Goal: Use online tool/utility: Utilize a website feature to perform a specific function

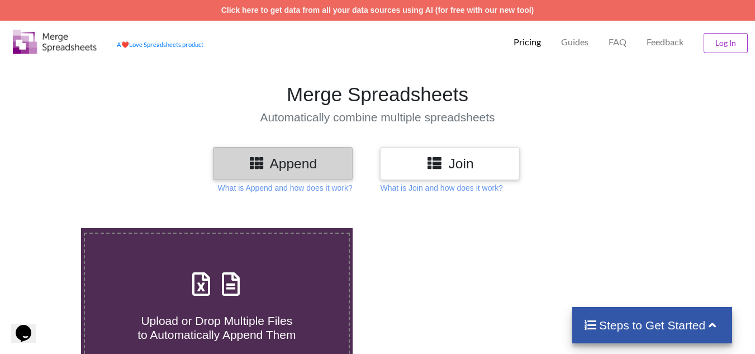
click at [244, 325] on span "Upload or Drop Multiple Files to Automatically Append Them" at bounding box center [216, 327] width 158 height 27
click at [50, 228] on input "Upload or Drop Multiple Files to Automatically Append Them" at bounding box center [50, 228] width 0 height 0
type input "C:\fakepath\Lace_Market_Hotel_Ltd__-_Gross_To_Net (57).xlsx"
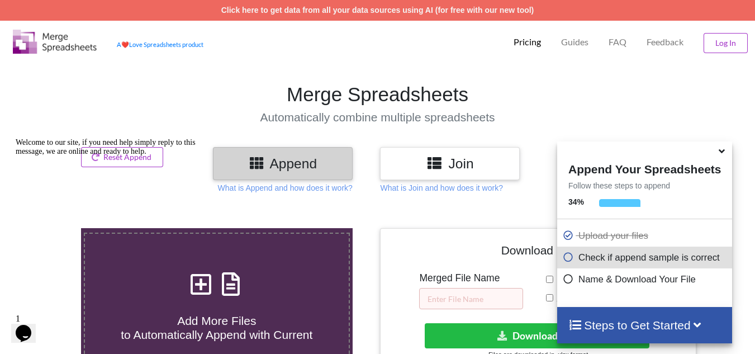
click at [673, 283] on p "Name & Download Your File" at bounding box center [646, 279] width 167 height 14
click at [567, 281] on icon at bounding box center [568, 277] width 11 height 10
click at [567, 280] on icon at bounding box center [568, 277] width 11 height 10
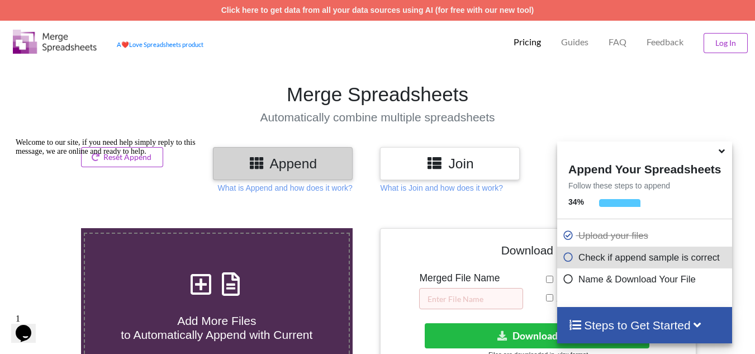
click at [722, 154] on icon at bounding box center [722, 149] width 12 height 10
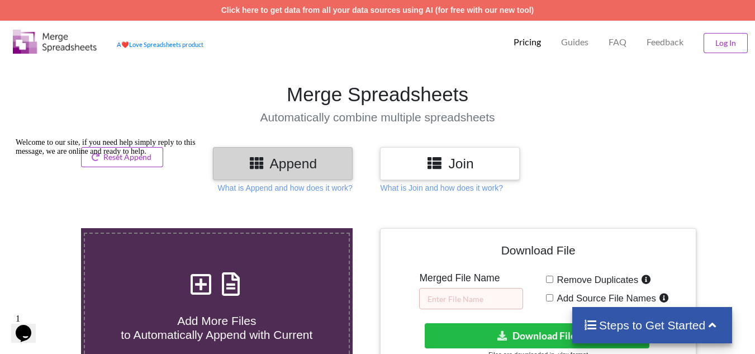
scroll to position [149, 0]
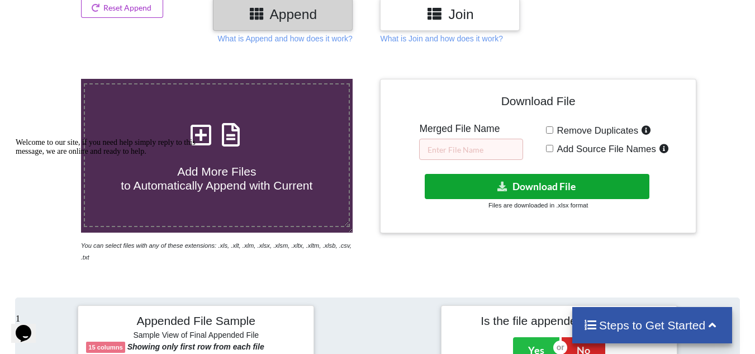
click at [545, 188] on button "Download File" at bounding box center [537, 186] width 225 height 25
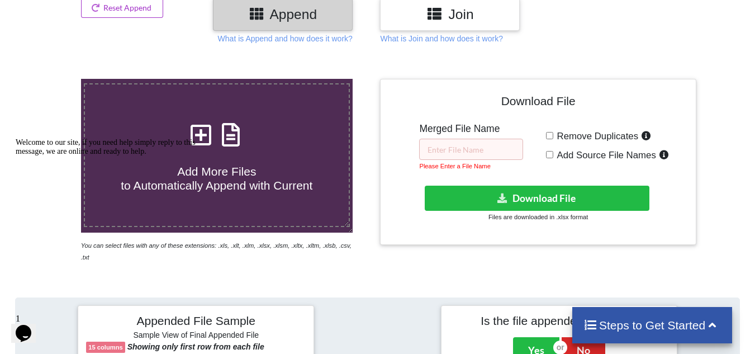
click at [463, 126] on h5 "Merged File Name" at bounding box center [471, 129] width 104 height 12
click at [491, 141] on input "text" at bounding box center [471, 149] width 104 height 21
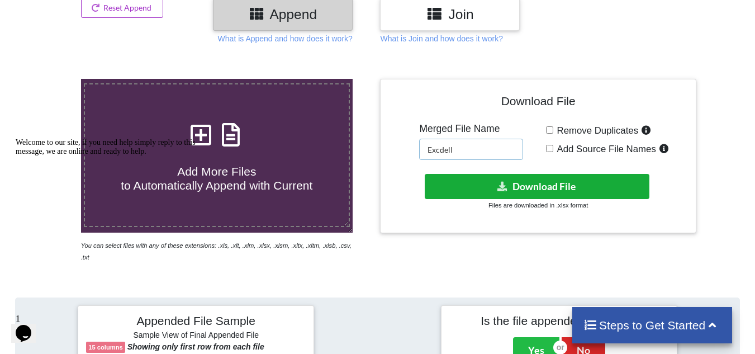
type input "Excdell"
click at [480, 187] on button "Download File" at bounding box center [537, 186] width 225 height 25
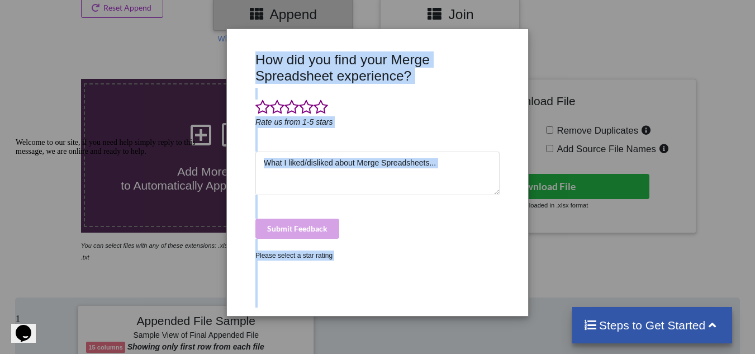
click at [506, 38] on div "How did you find your Merge Spreadsheet experience? Rate us from 1-5 stars Subm…" at bounding box center [377, 172] width 301 height 287
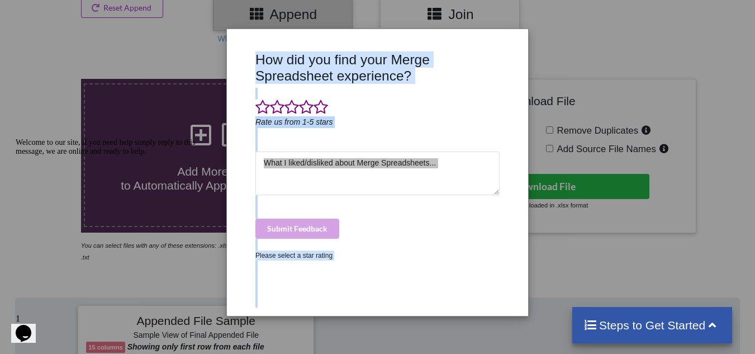
click at [110, 156] on div "Welcome to our site, if you need help simply reply to this message, we are onli…" at bounding box center [116, 147] width 201 height 18
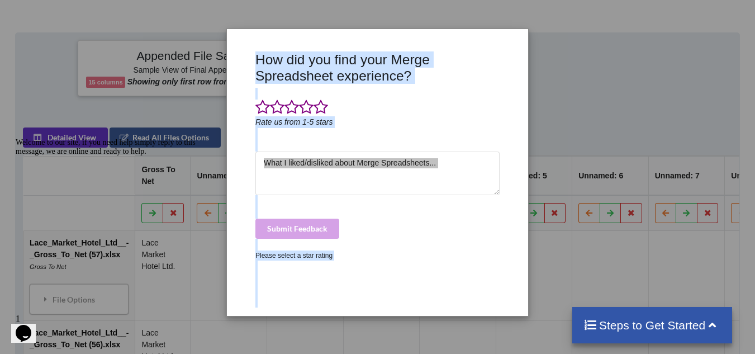
scroll to position [447, 0]
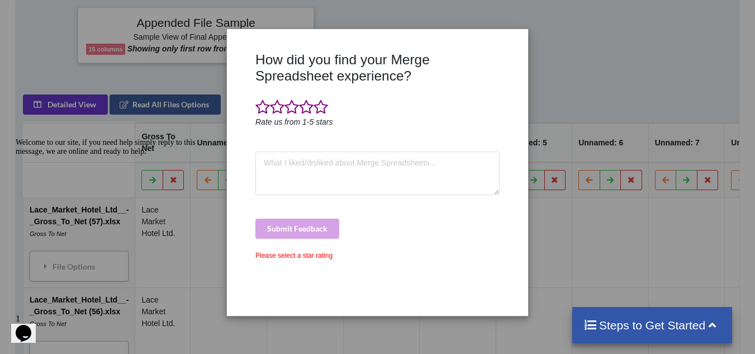
click at [710, 325] on icon at bounding box center [712, 324] width 14 height 12
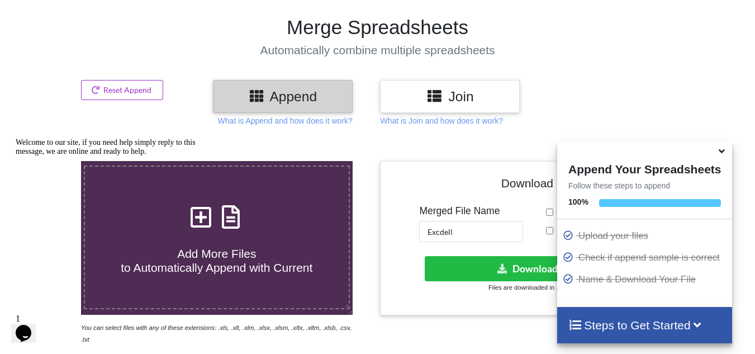
scroll to position [0, 0]
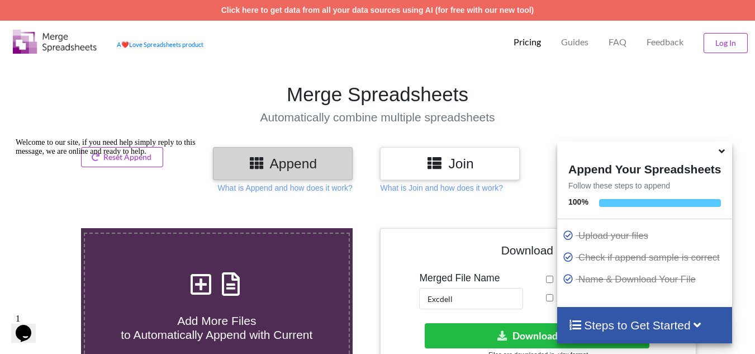
click at [428, 174] on div "Join" at bounding box center [450, 163] width 140 height 33
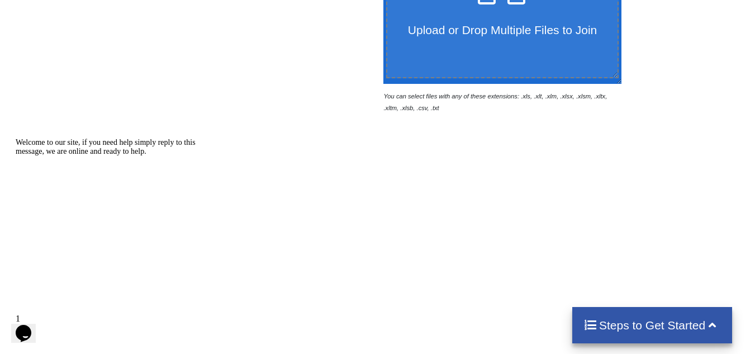
scroll to position [149, 0]
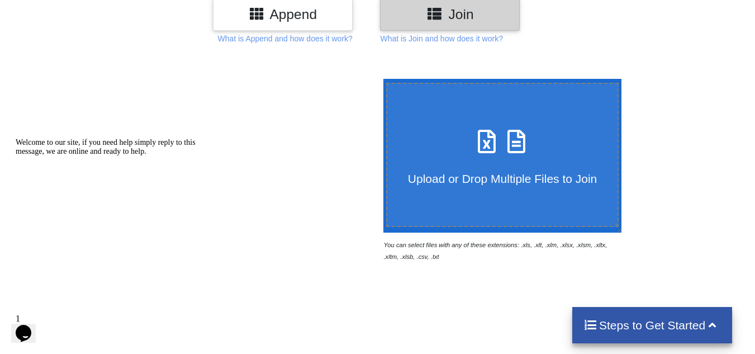
click at [439, 144] on div "Upload or Drop Multiple Files to Join" at bounding box center [502, 154] width 231 height 61
click at [381, 79] on input "Upload or Drop Multiple Files to Join" at bounding box center [381, 79] width 0 height 0
type input "C:\fakepath\Lace_Market_Hotel_Ltd__-_Gross_To_Net (57).xlsx"
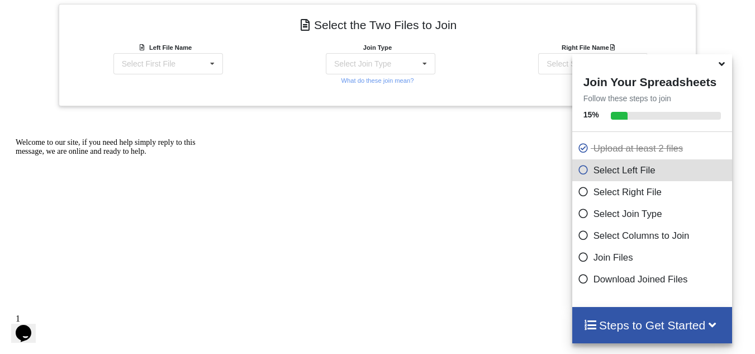
scroll to position [445, 0]
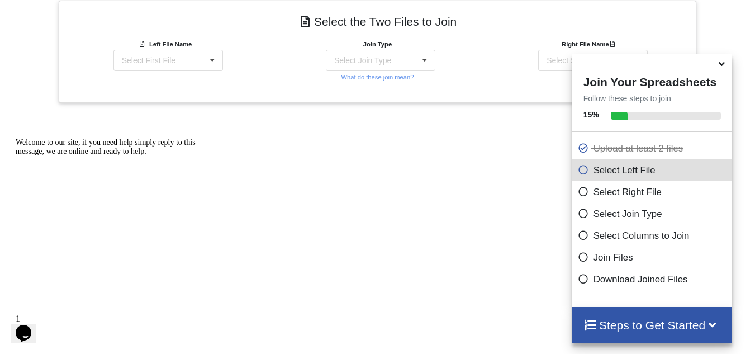
click at [578, 192] on icon at bounding box center [583, 190] width 11 height 10
click at [578, 194] on icon at bounding box center [583, 190] width 11 height 10
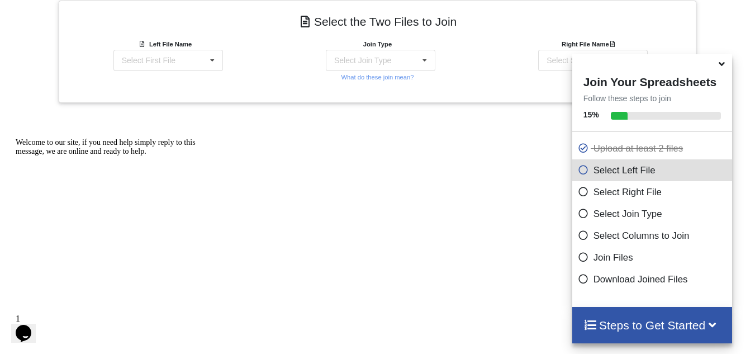
click at [578, 189] on icon at bounding box center [583, 190] width 11 height 10
click at [580, 194] on icon at bounding box center [583, 190] width 11 height 10
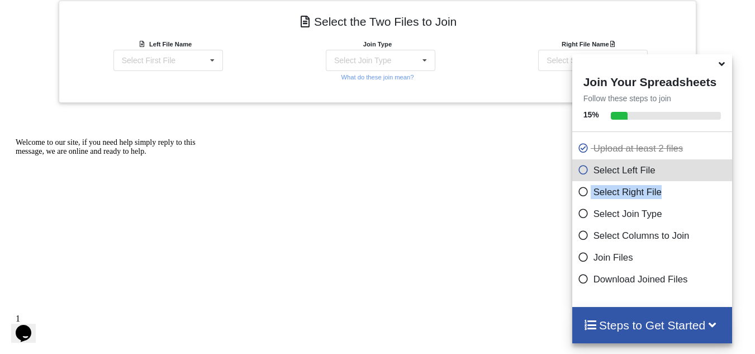
click at [580, 194] on icon at bounding box center [583, 190] width 11 height 10
click at [578, 194] on icon at bounding box center [583, 190] width 11 height 10
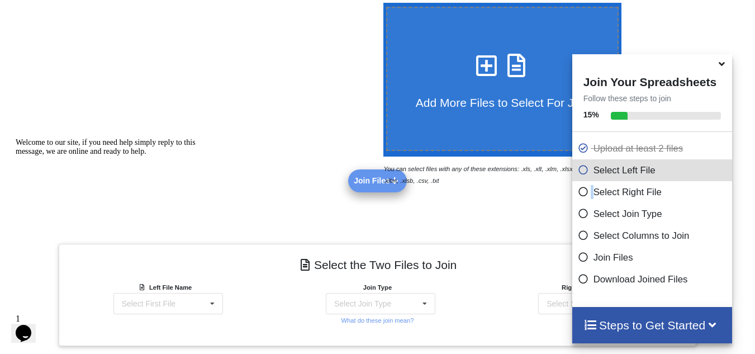
scroll to position [298, 0]
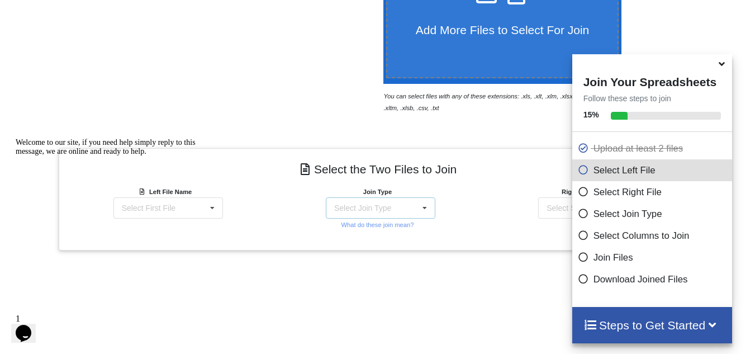
click at [432, 213] on icon at bounding box center [424, 208] width 17 height 21
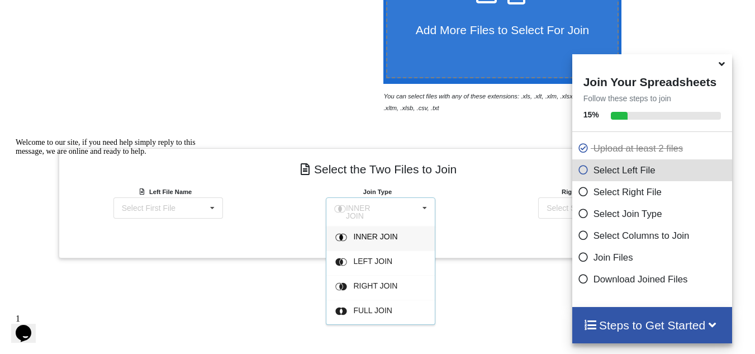
click at [578, 238] on icon at bounding box center [583, 234] width 11 height 10
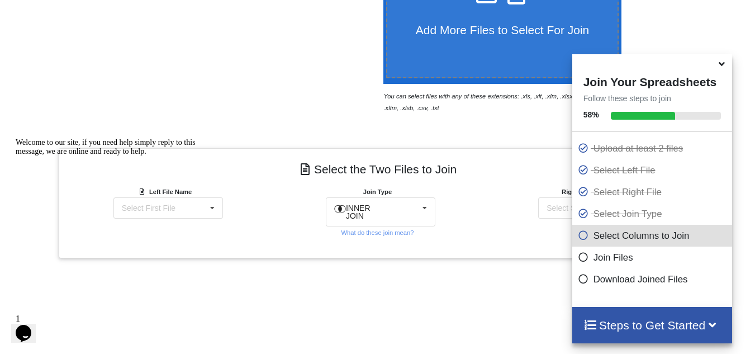
click at [590, 236] on p "Select Columns to Join" at bounding box center [654, 236] width 152 height 14
click at [599, 268] on div "Download Joined Files" at bounding box center [652, 279] width 160 height 22
click at [598, 264] on p "Join Files" at bounding box center [654, 257] width 152 height 14
click at [578, 256] on icon at bounding box center [583, 255] width 11 height 10
click at [580, 258] on icon at bounding box center [583, 255] width 11 height 10
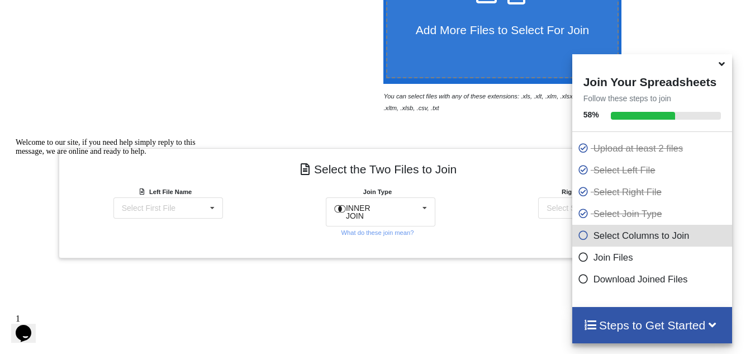
click at [580, 258] on icon at bounding box center [583, 255] width 11 height 10
click at [590, 262] on p "Join Files" at bounding box center [654, 257] width 152 height 14
click at [596, 264] on p "Join Files" at bounding box center [654, 257] width 152 height 14
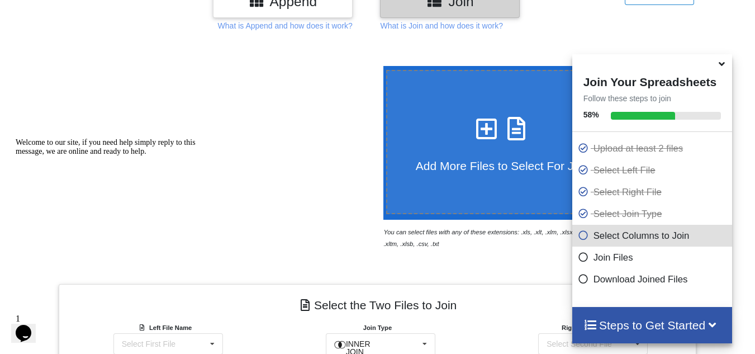
scroll to position [49, 0]
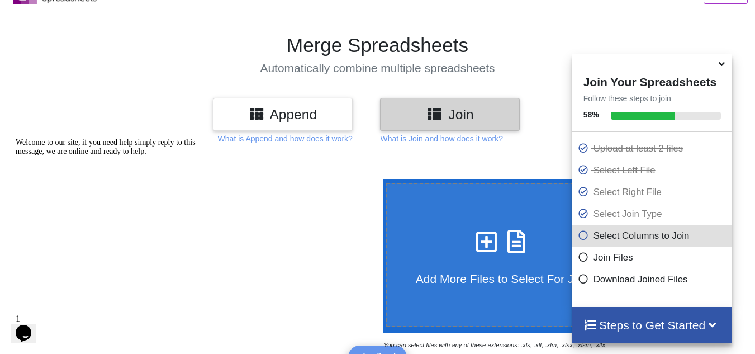
click at [626, 238] on p "Select Columns to Join" at bounding box center [654, 236] width 152 height 14
